Goal: Find contact information: Find contact information

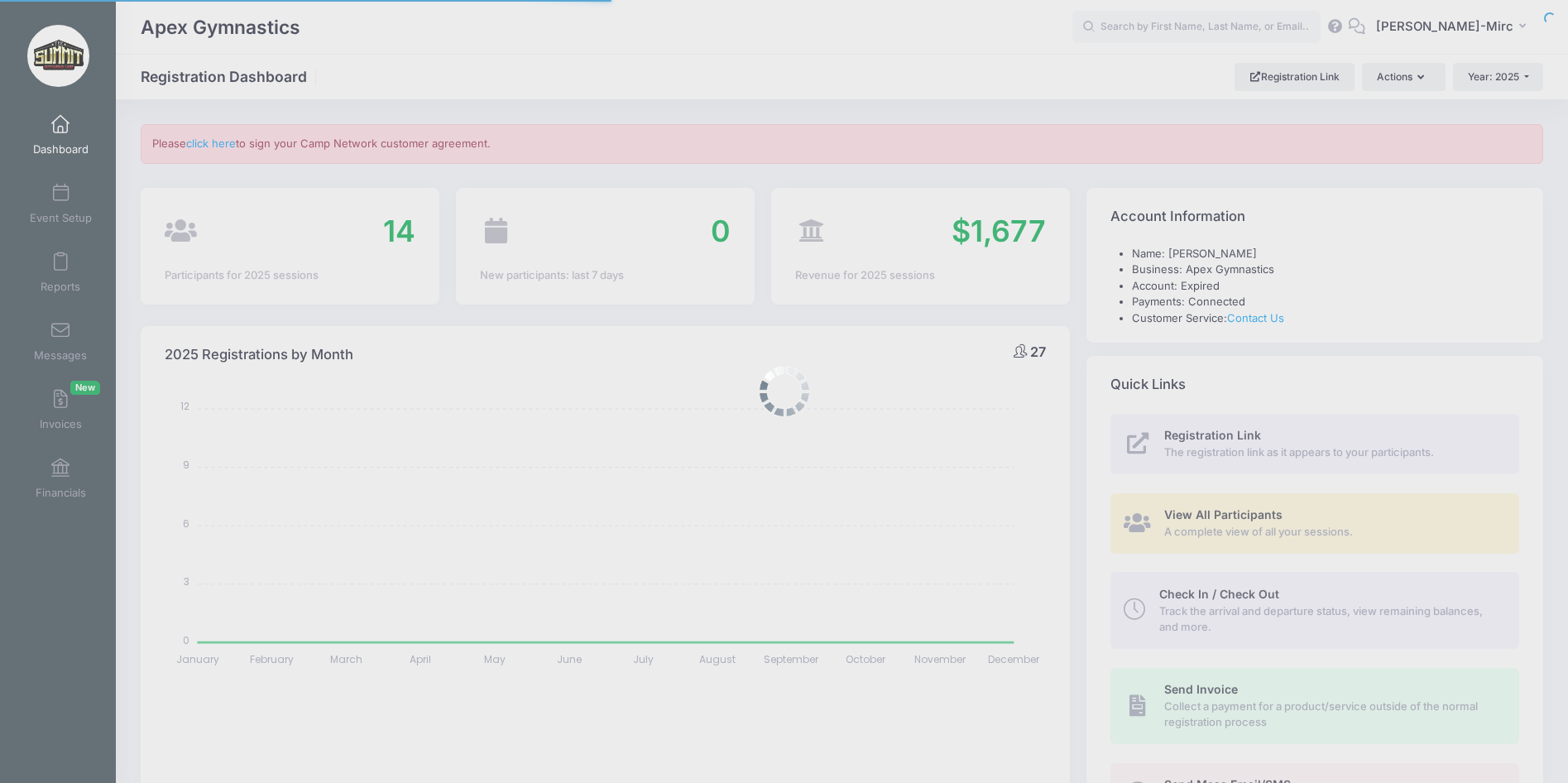
select select
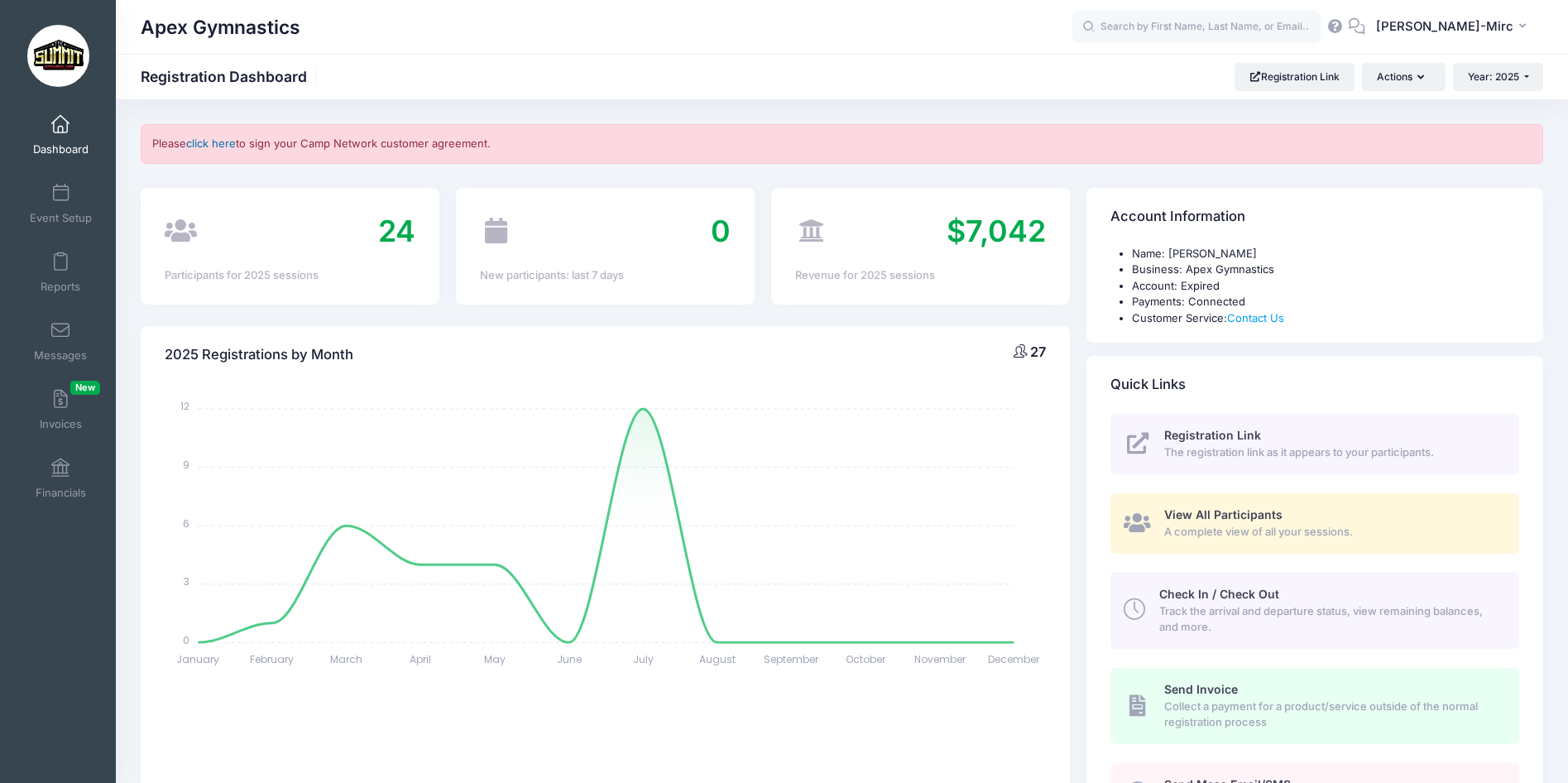
click at [213, 145] on link "click here" at bounding box center [211, 143] width 49 height 13
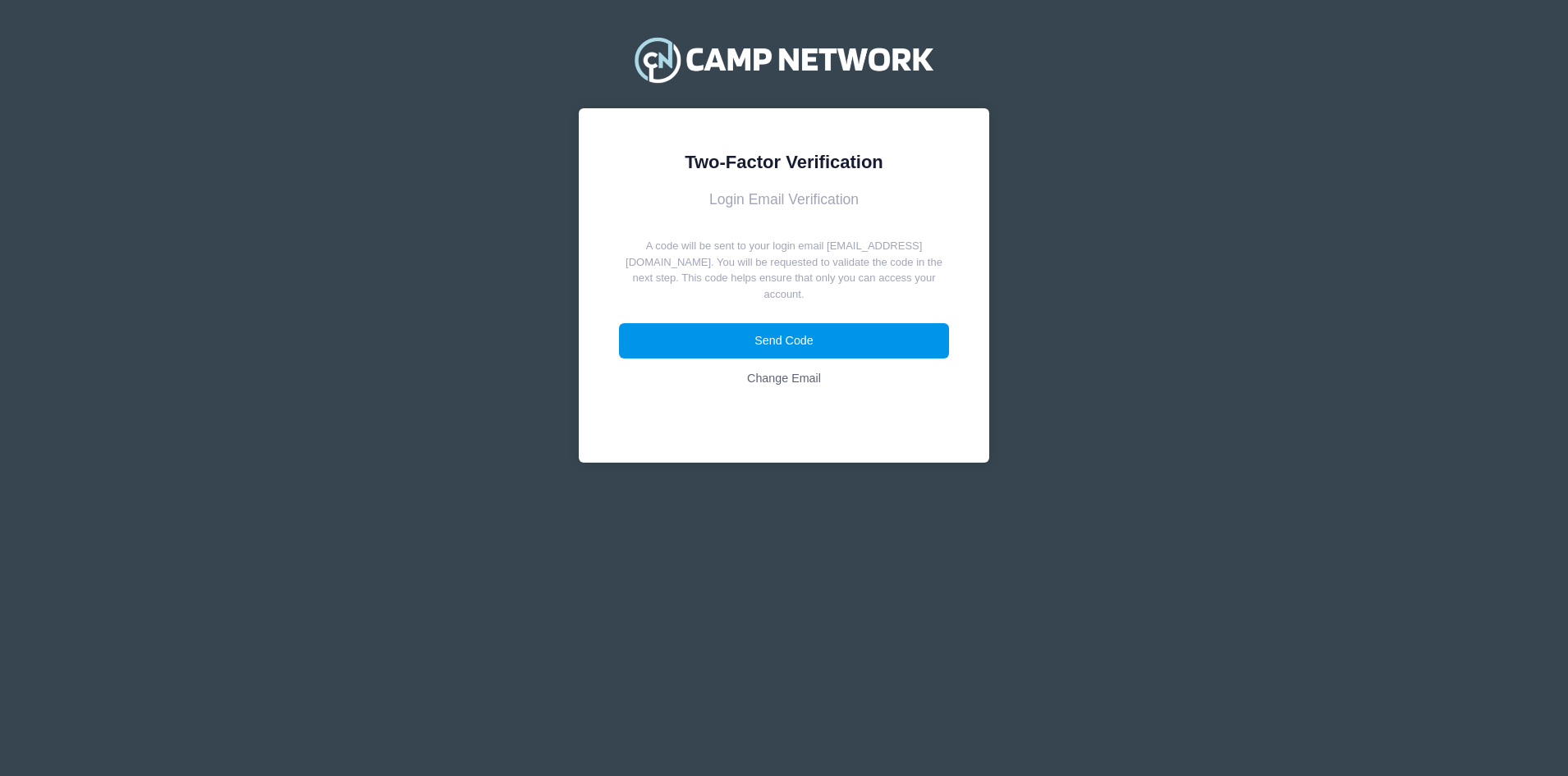
click at [814, 336] on button "Send Code" at bounding box center [784, 340] width 330 height 35
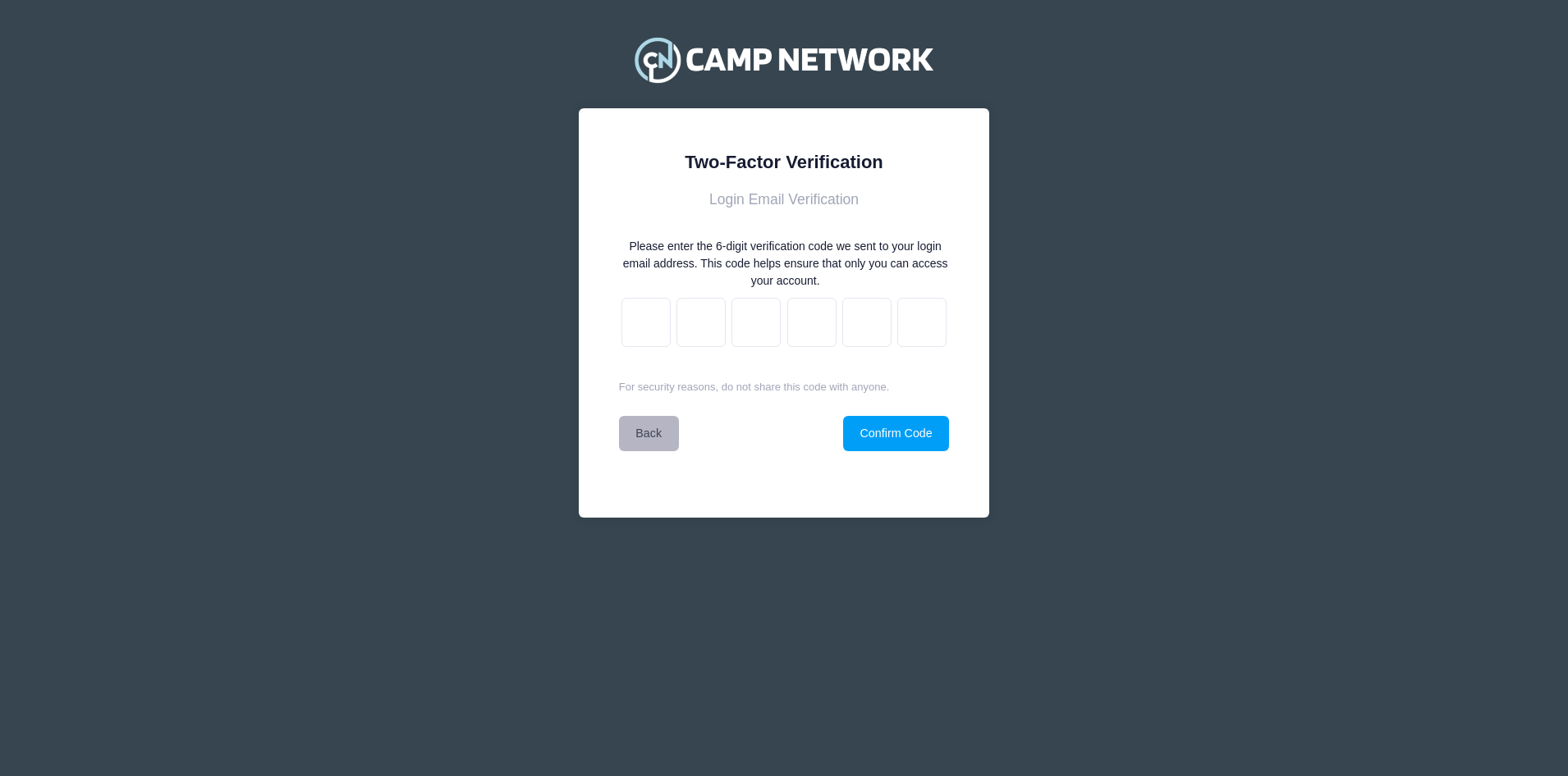
click at [662, 437] on link "Back" at bounding box center [649, 433] width 60 height 35
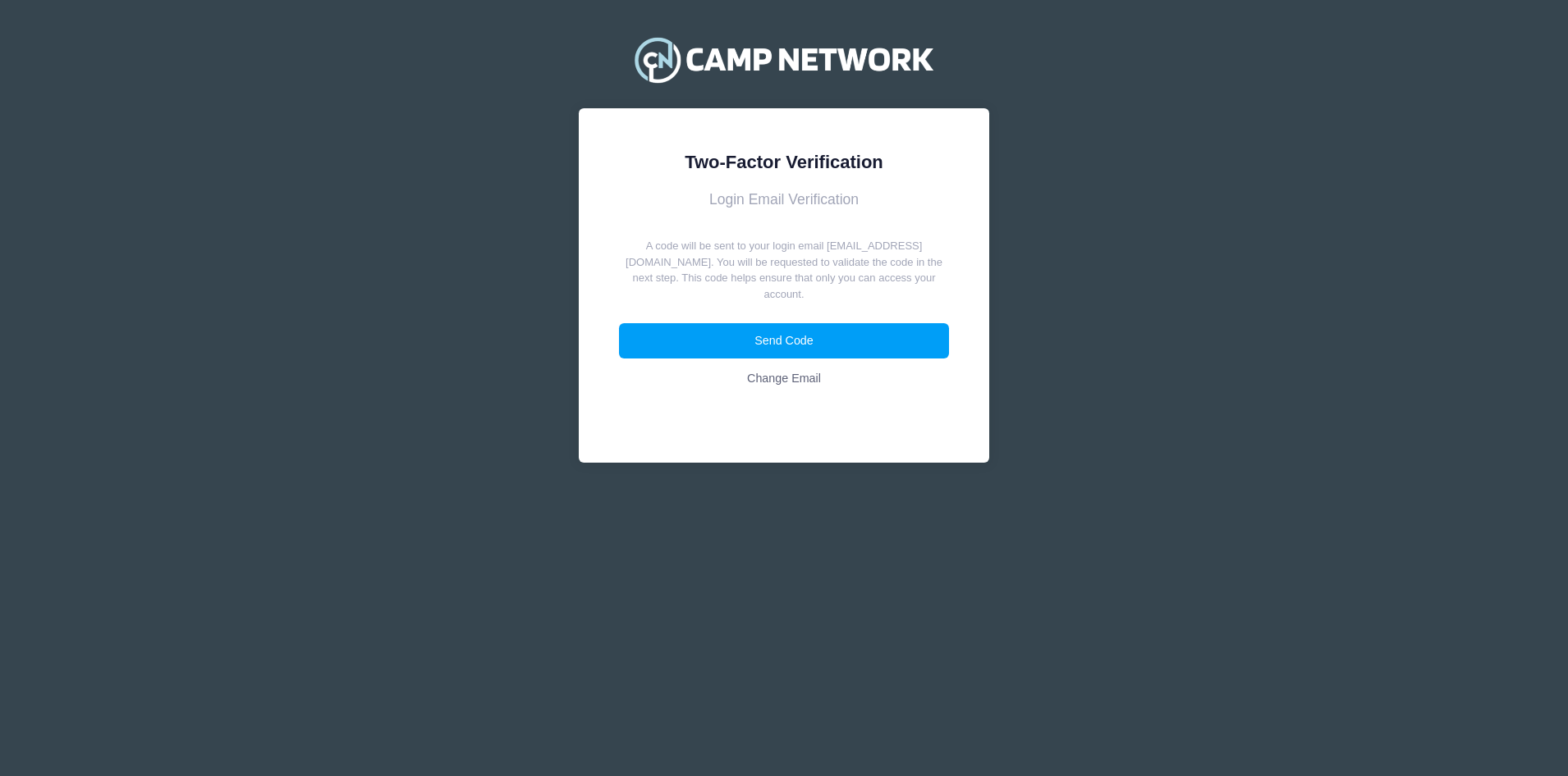
drag, startPoint x: 248, startPoint y: 229, endPoint x: 221, endPoint y: 216, distance: 30.0
click at [248, 229] on div "Two-Factor Verification Login Email Verification A code will be sent to your lo…" at bounding box center [784, 258] width 1568 height 516
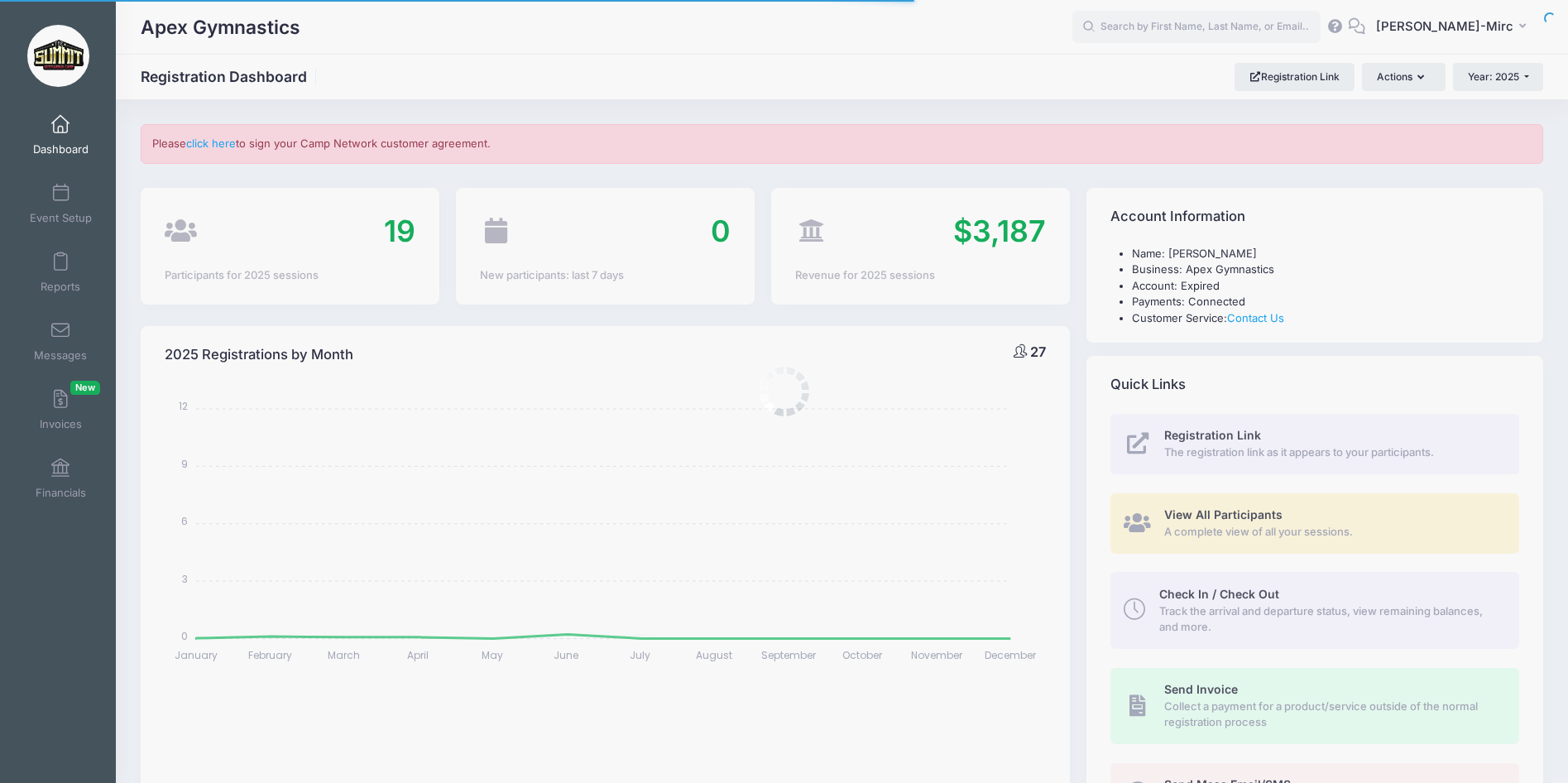
select select
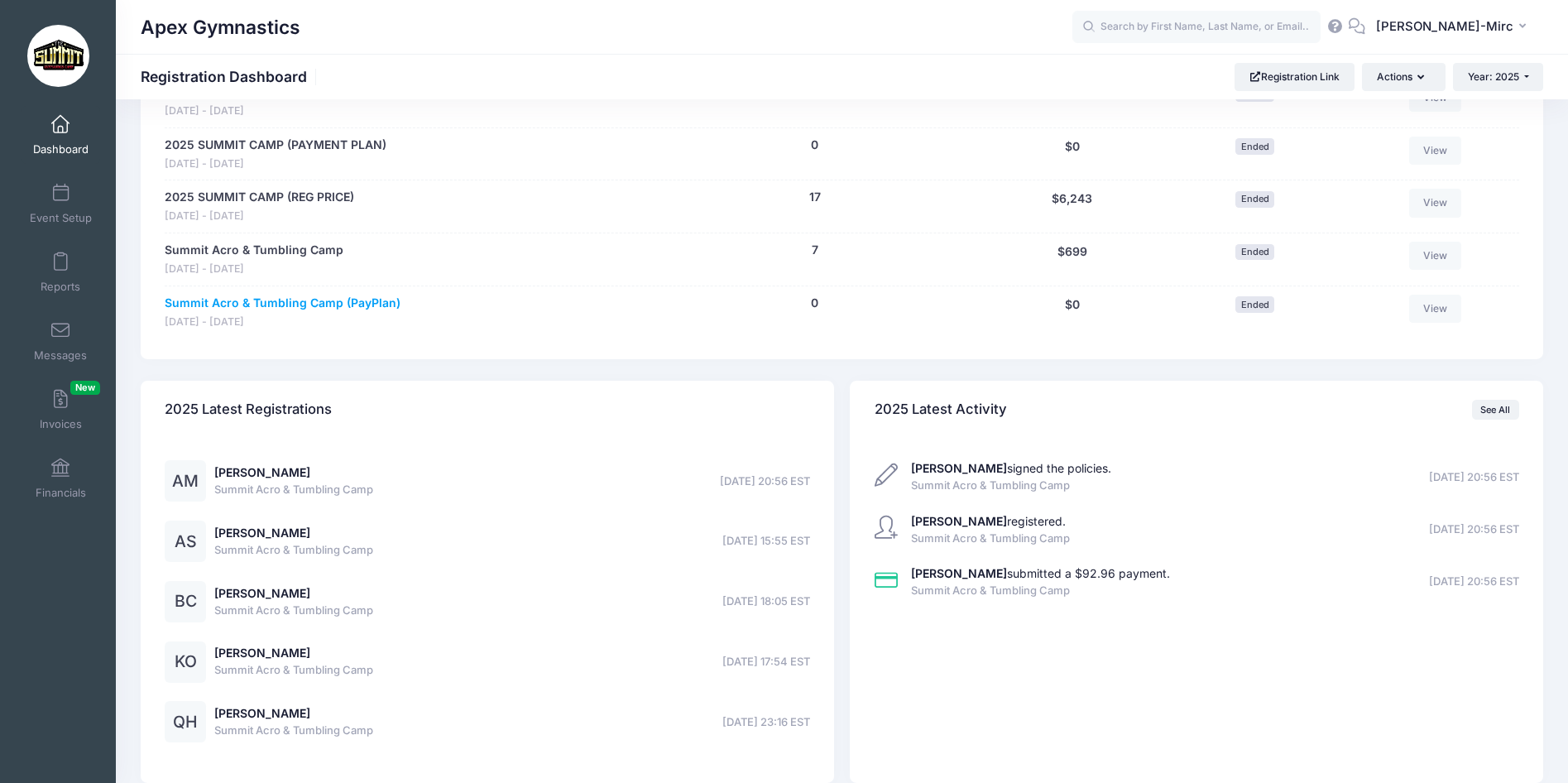
scroll to position [910, 0]
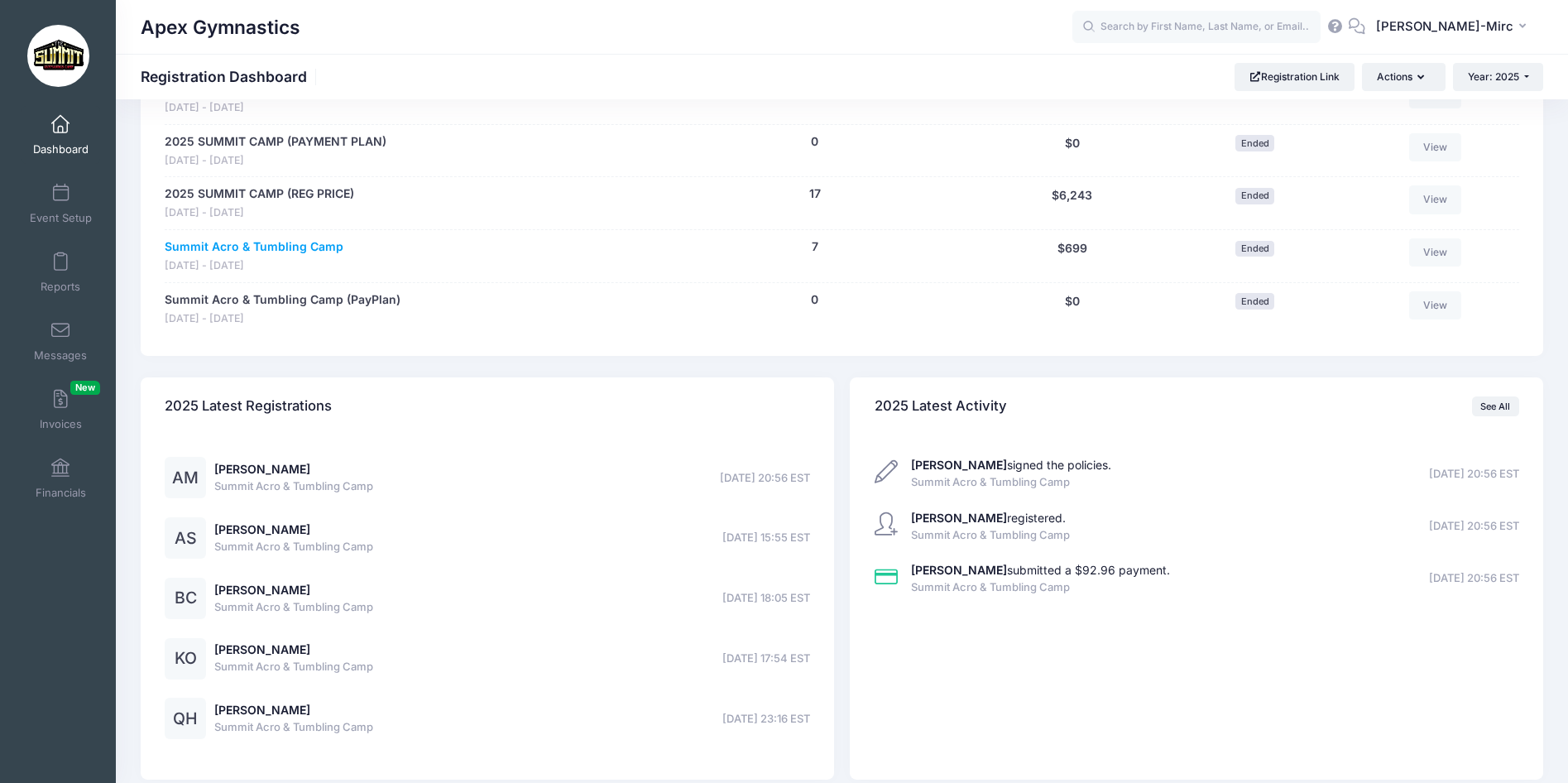
click at [317, 251] on link "Summit Acro & Tumbling Camp" at bounding box center [254, 247] width 178 height 17
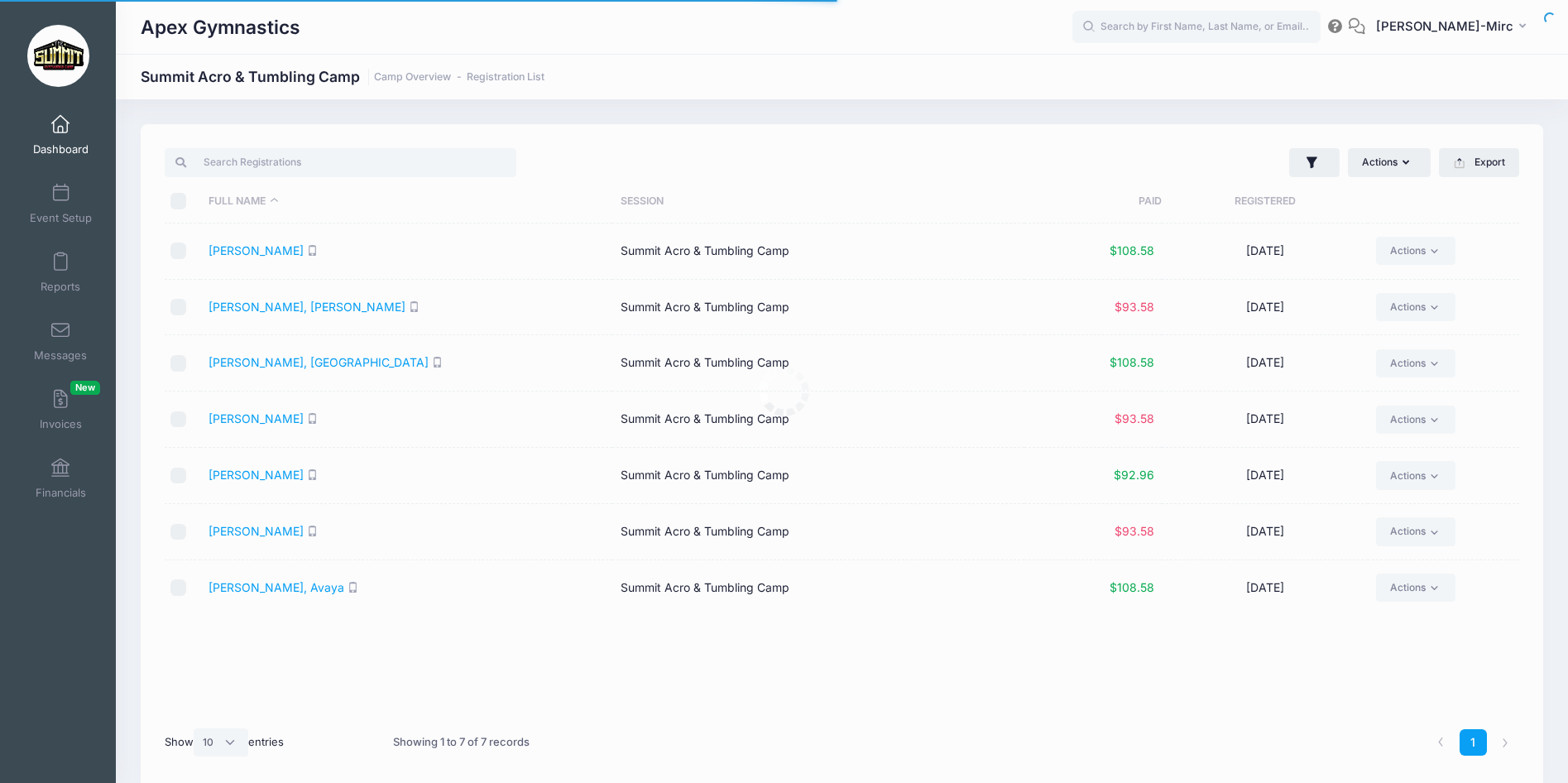
select select "10"
click at [248, 478] on link "Monks, Anastasia" at bounding box center [256, 475] width 95 height 14
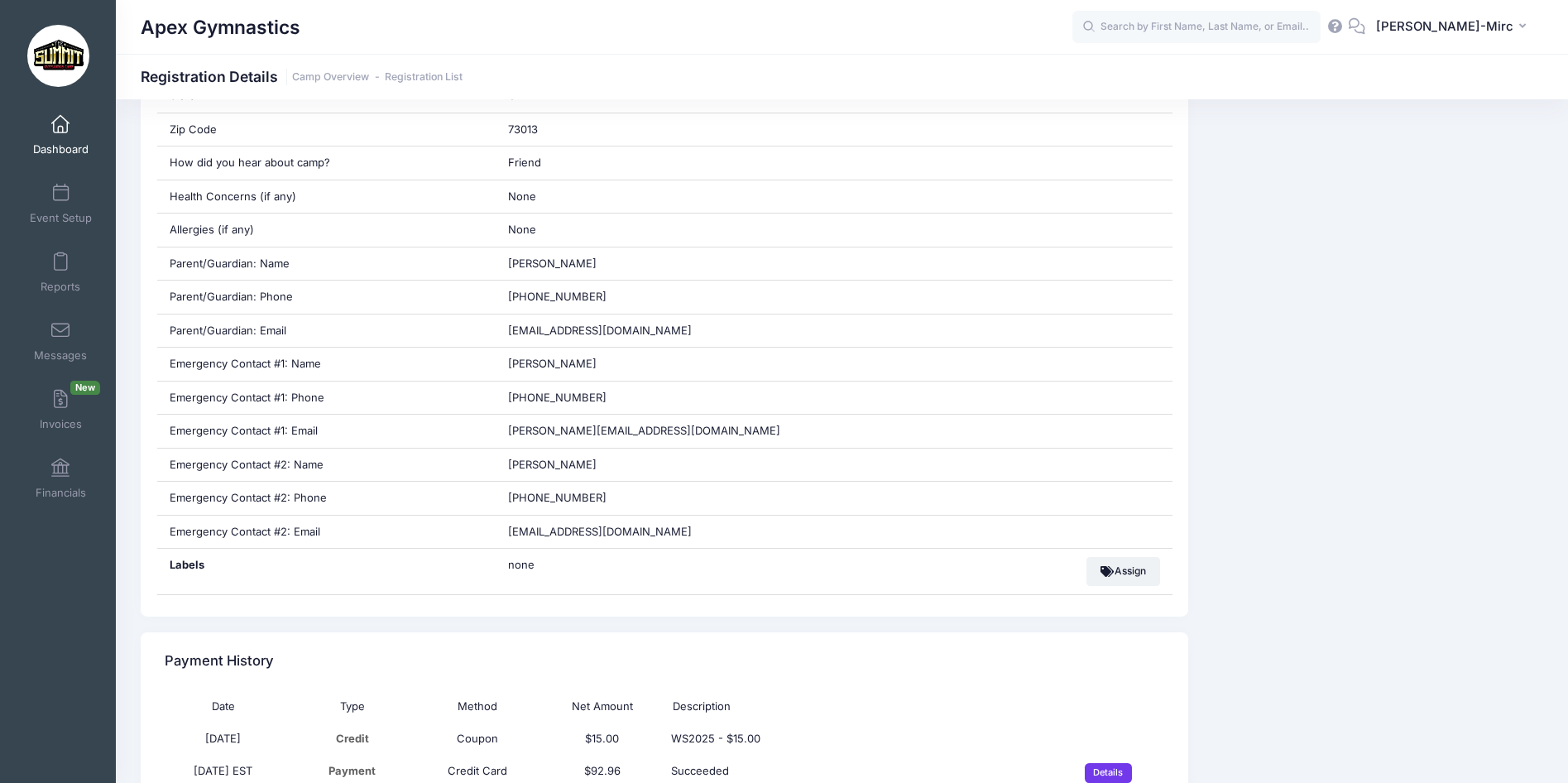
scroll to position [662, 0]
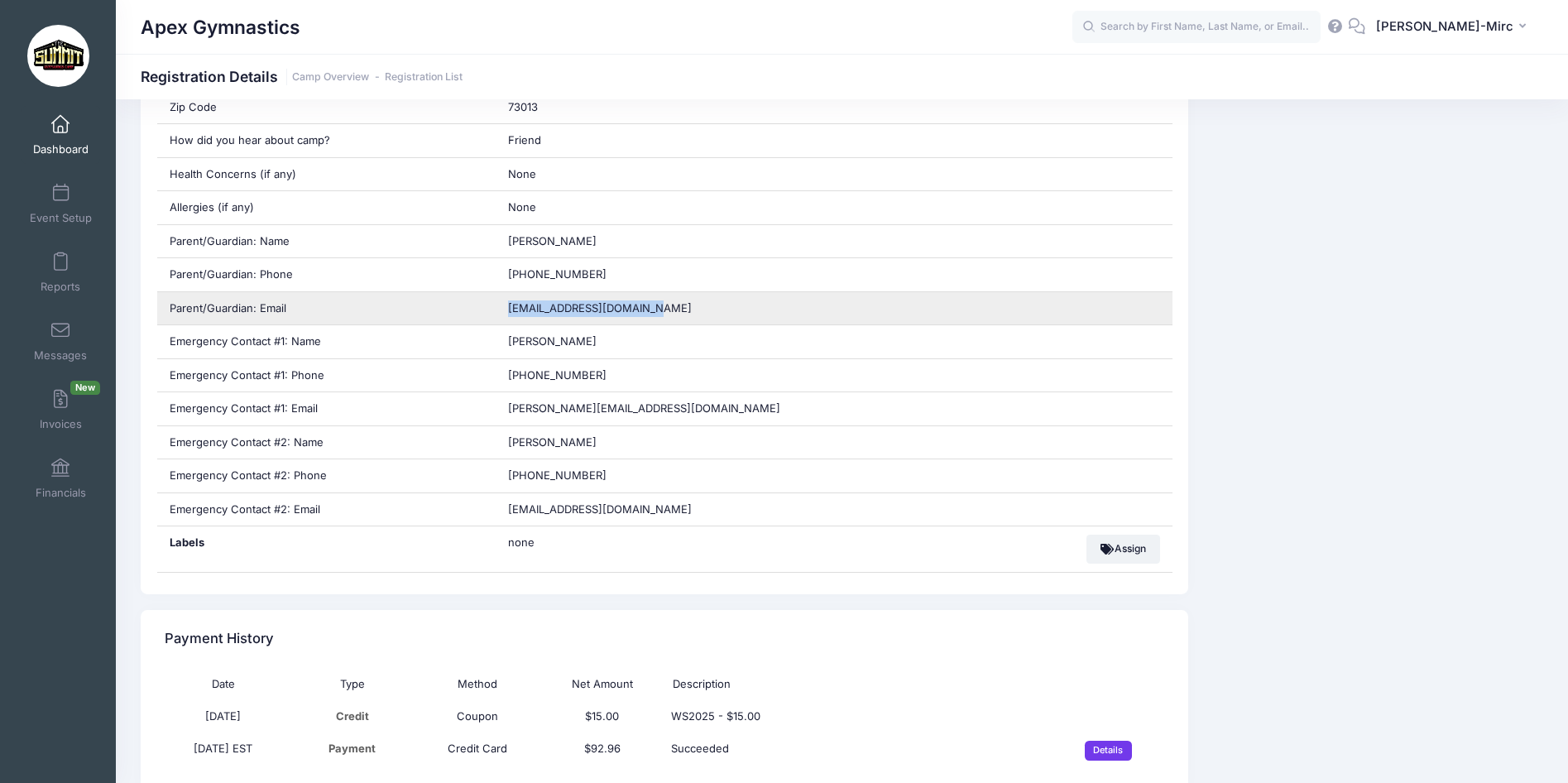
drag, startPoint x: 663, startPoint y: 310, endPoint x: 507, endPoint y: 308, distance: 156.0
click at [507, 308] on div "[EMAIL_ADDRESS][DOMAIN_NAME]" at bounding box center [833, 308] width 676 height 33
drag, startPoint x: 507, startPoint y: 308, endPoint x: 552, endPoint y: 310, distance: 45.0
copy span "[EMAIL_ADDRESS][DOMAIN_NAME]"
